Goal: Find specific page/section: Find specific page/section

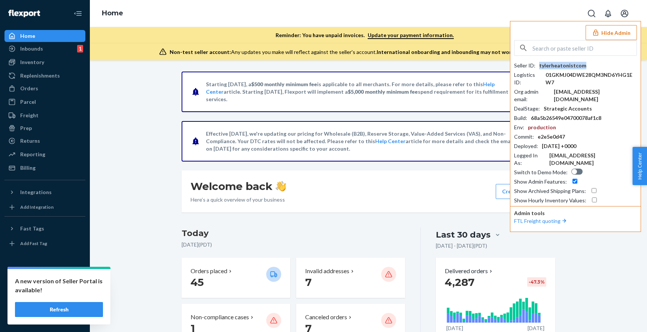
click at [552, 52] on input "text" at bounding box center [585, 47] width 104 height 15
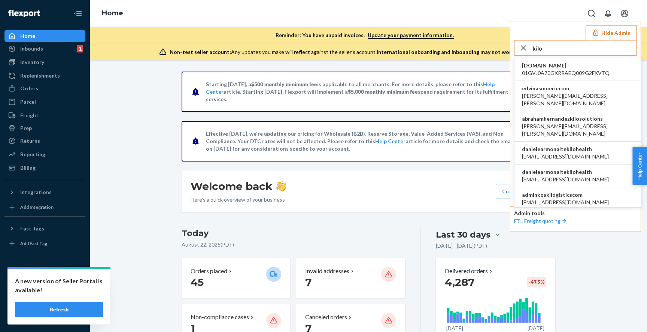
type input "kilo"
click at [546, 168] on span "danielearmonaitekilohealth" at bounding box center [565, 171] width 87 height 7
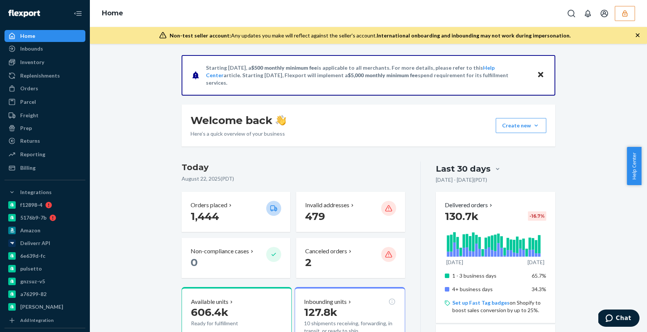
click at [624, 15] on icon "button" at bounding box center [624, 13] width 7 height 7
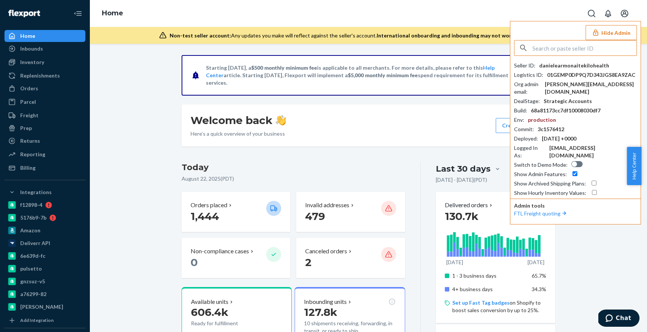
click at [580, 64] on div "danielearmonaitekilohealth" at bounding box center [574, 65] width 70 height 7
